Goal: Task Accomplishment & Management: Manage account settings

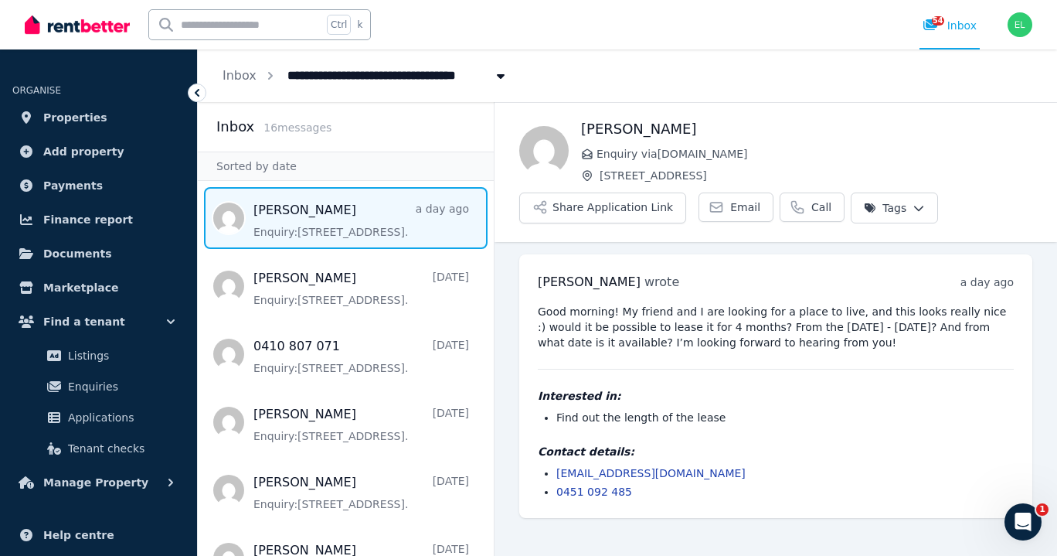
click at [197, 92] on icon at bounding box center [196, 92] width 15 height 15
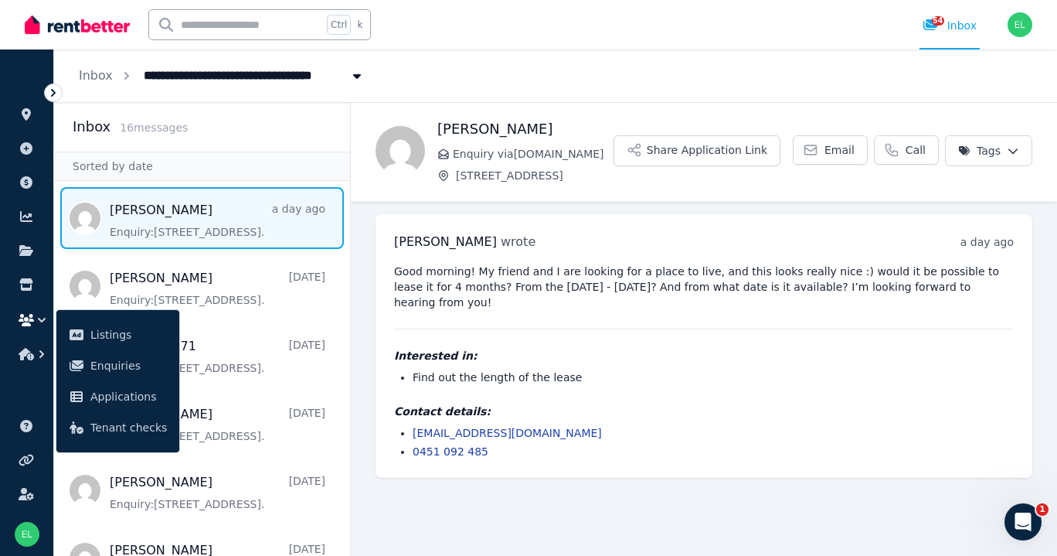
click at [103, 128] on h2 "Inbox" at bounding box center [92, 127] width 38 height 22
click at [28, 115] on icon at bounding box center [26, 114] width 9 height 12
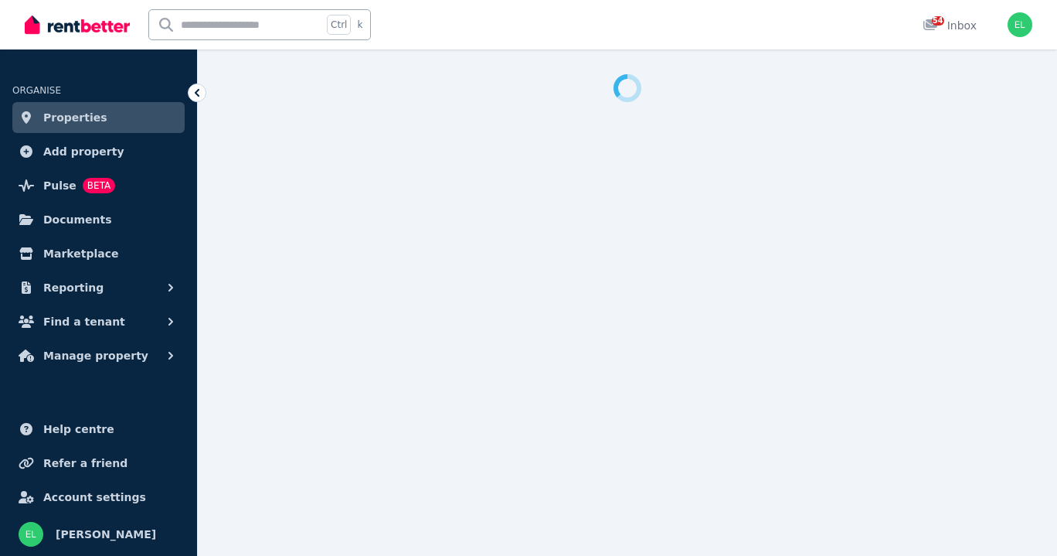
select select "**********"
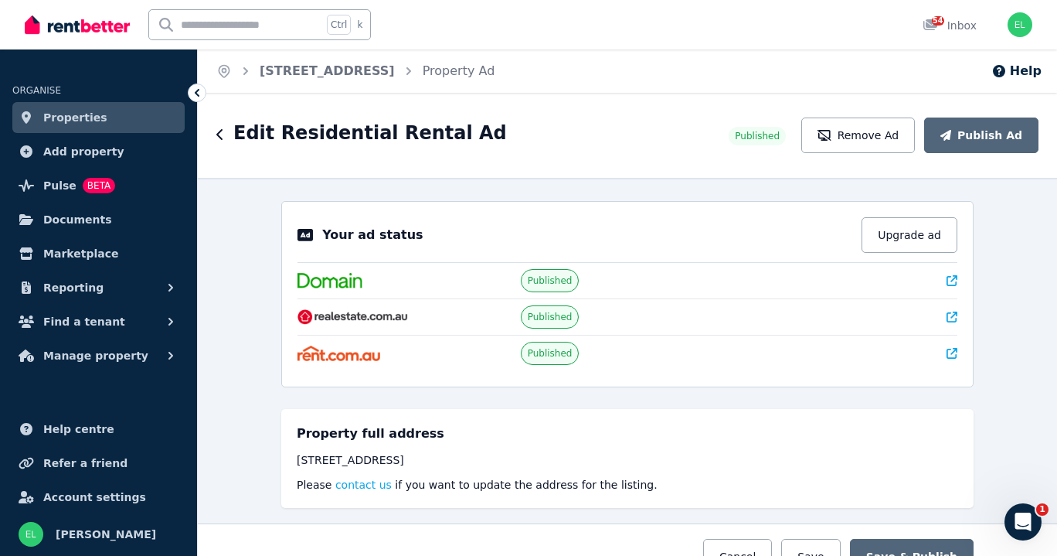
click at [80, 120] on span "Properties" at bounding box center [75, 117] width 64 height 19
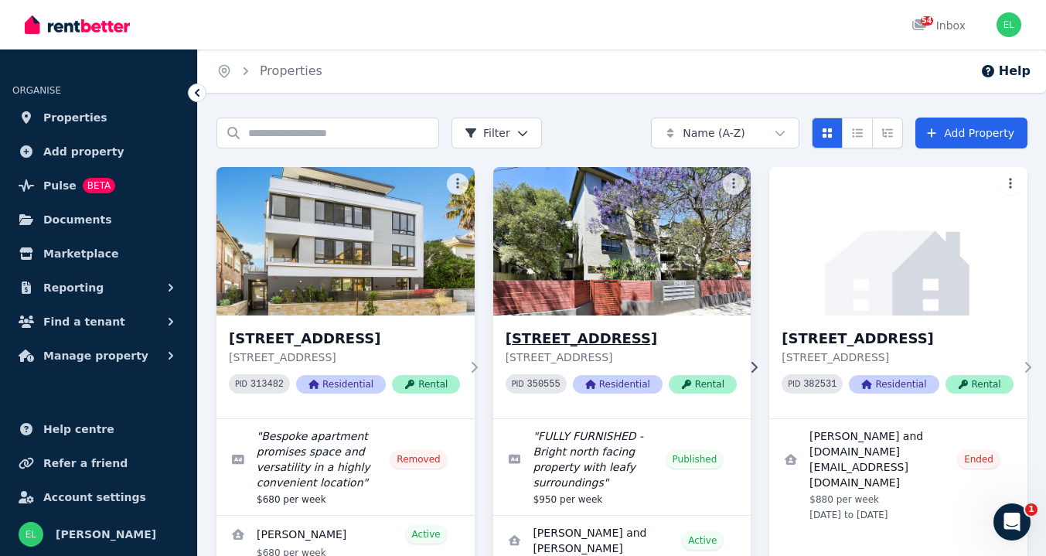
click at [607, 248] on img at bounding box center [621, 241] width 270 height 156
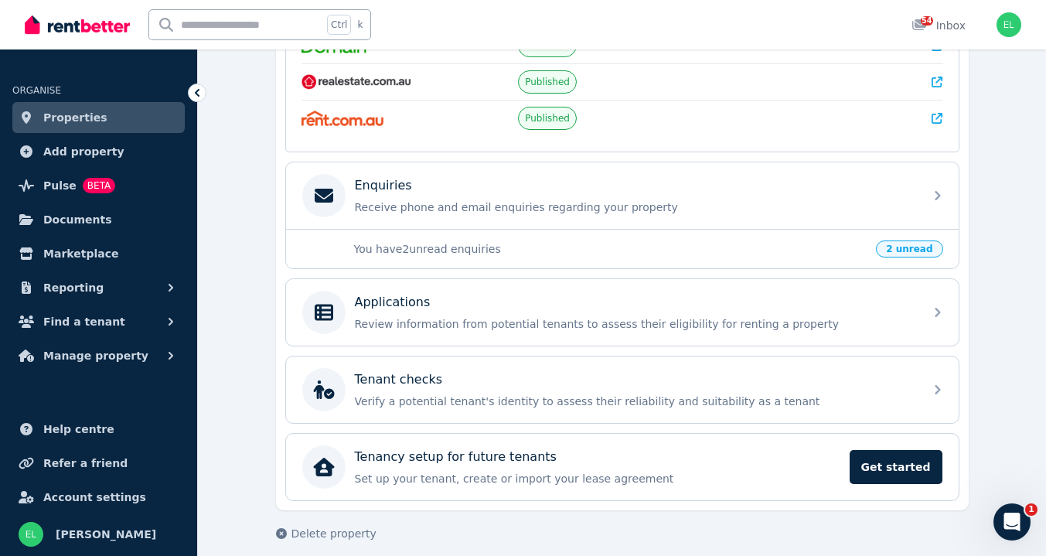
scroll to position [405, 0]
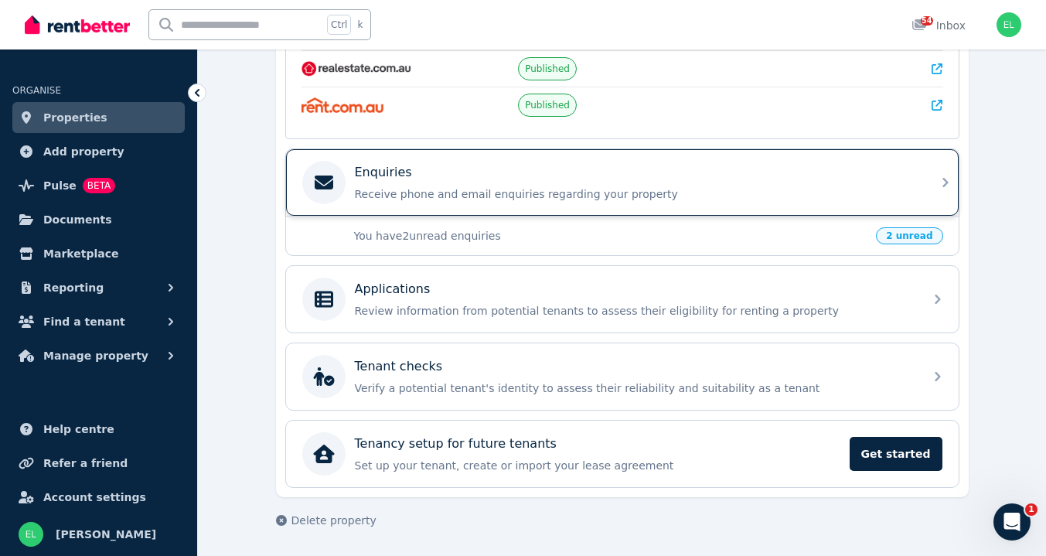
click at [385, 184] on div "Enquiries Receive phone and email enquiries regarding your property" at bounding box center [635, 182] width 560 height 39
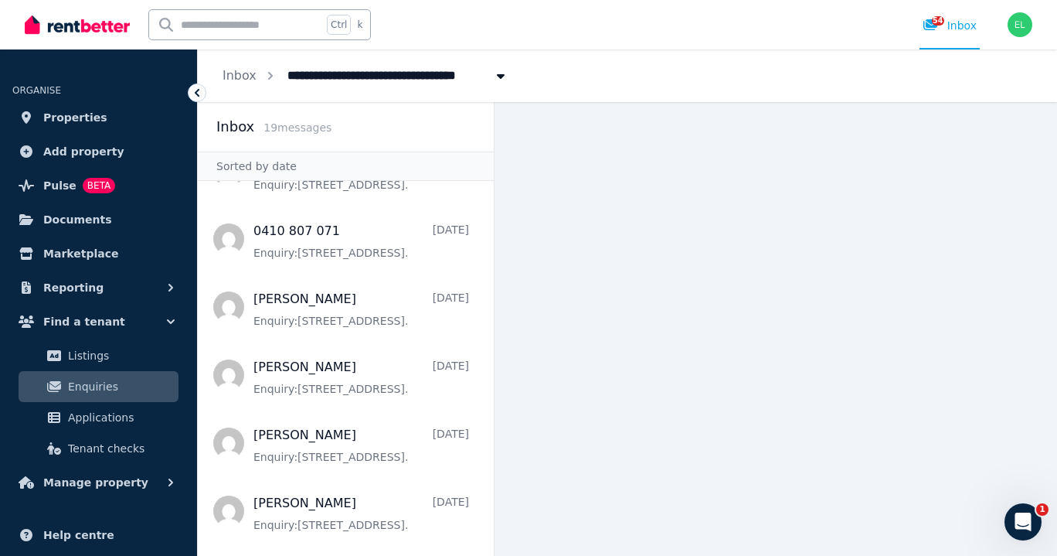
scroll to position [334, 0]
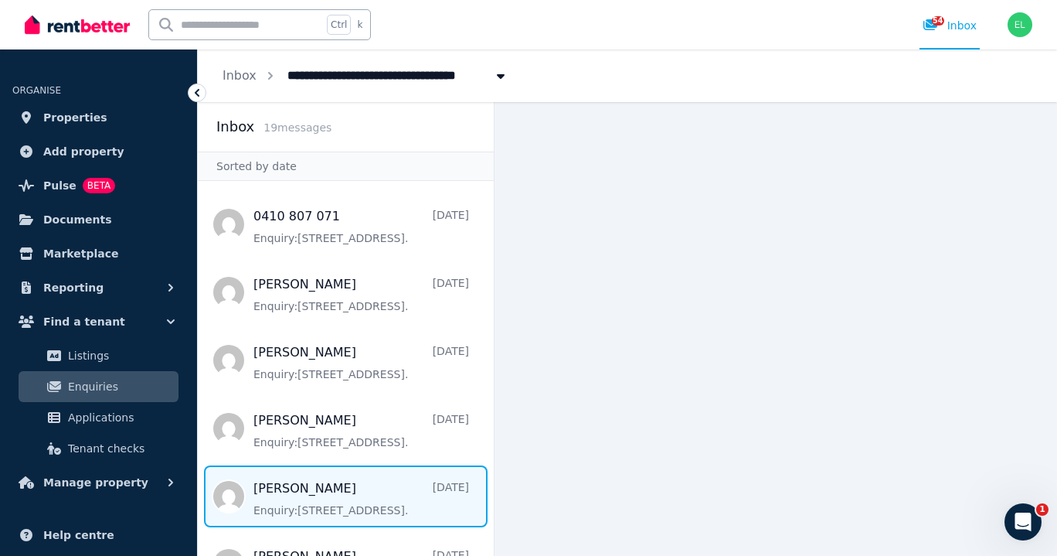
click at [311, 498] on span "Message list" at bounding box center [346, 496] width 296 height 62
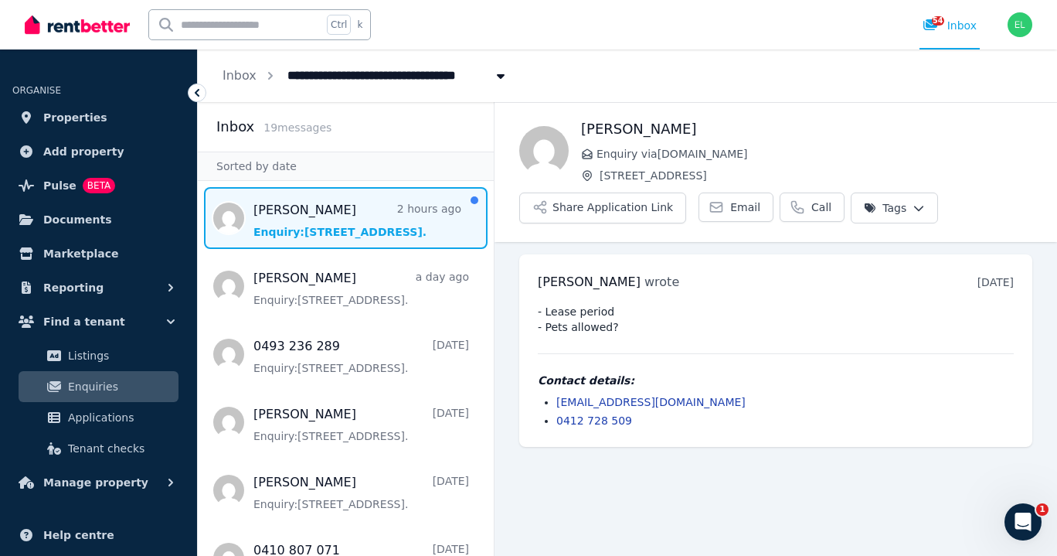
click at [290, 219] on span "Message list" at bounding box center [346, 218] width 296 height 62
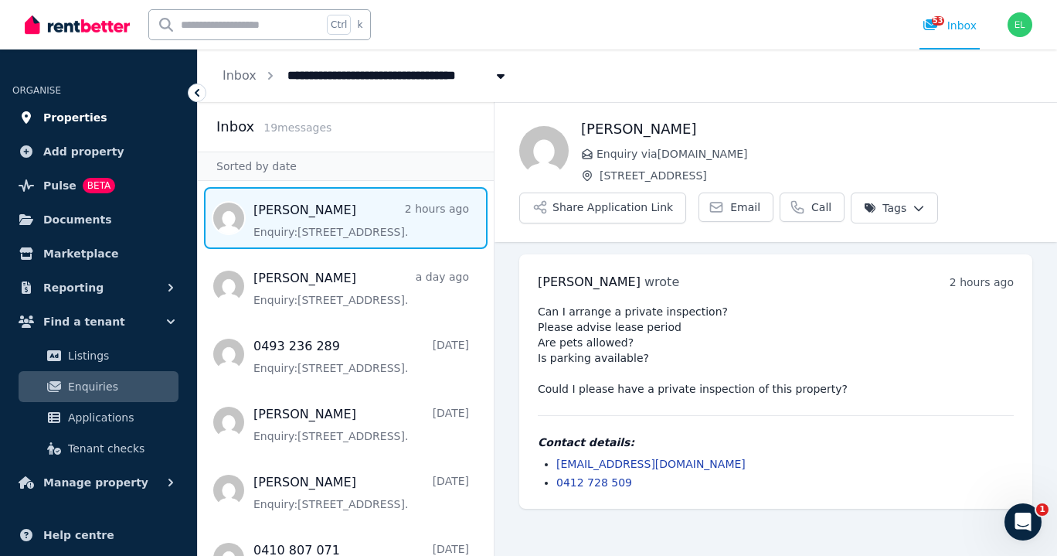
click at [82, 114] on span "Properties" at bounding box center [75, 117] width 64 height 19
